Goal: Navigation & Orientation: Go to known website

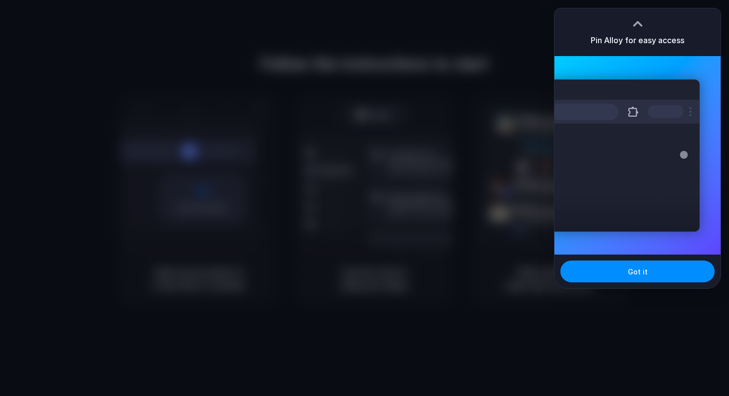
click at [513, 32] on div at bounding box center [364, 198] width 729 height 396
click at [667, 268] on button "Got it" at bounding box center [637, 271] width 154 height 22
